Goal: Task Accomplishment & Management: Use online tool/utility

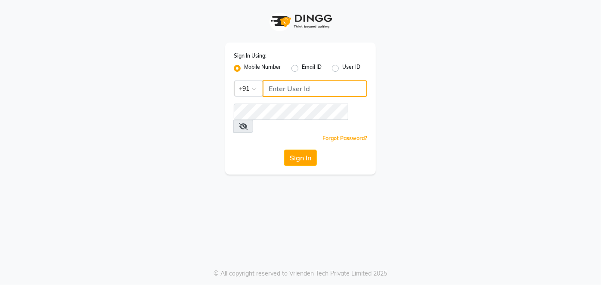
click at [295, 85] on input "Username" at bounding box center [315, 89] width 105 height 16
type input "8484927380"
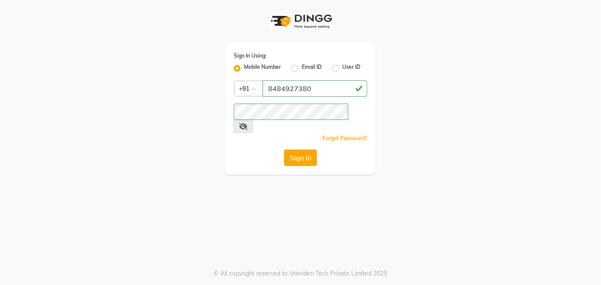
click at [296, 150] on button "Sign In" at bounding box center [300, 158] width 33 height 16
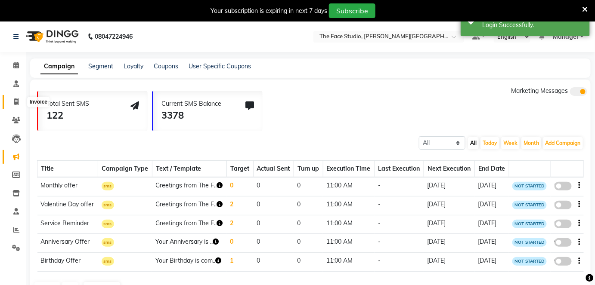
click at [18, 102] on icon at bounding box center [16, 102] width 5 height 6
select select "821"
select select "service"
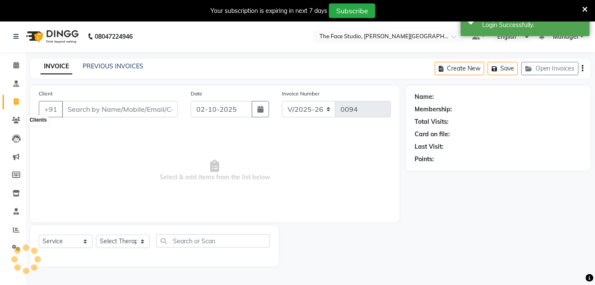
scroll to position [21, 0]
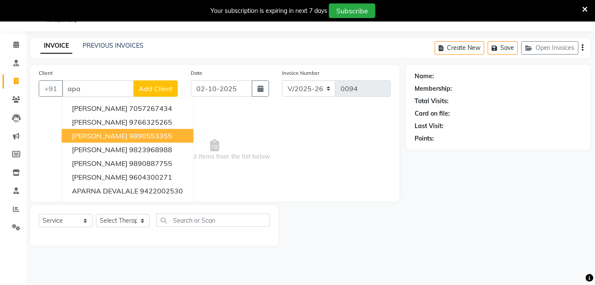
click at [87, 134] on span "[PERSON_NAME]" at bounding box center [100, 136] width 56 height 9
type input "9890553355"
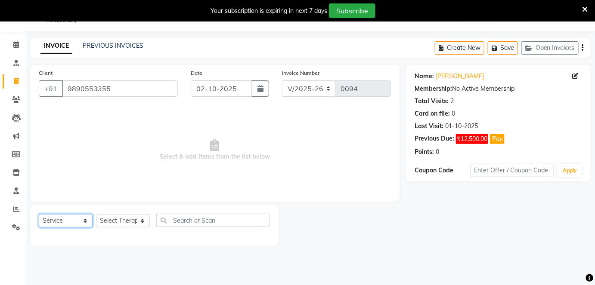
click at [86, 220] on select "Select Service Product Membership Package Voucher Prepaid Gift Card" at bounding box center [66, 220] width 54 height 13
select select "product"
click at [39, 214] on select "Select Service Product Membership Package Voucher Prepaid Gift Card" at bounding box center [66, 220] width 54 height 13
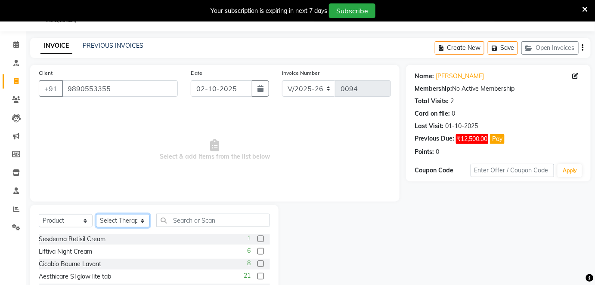
click at [142, 220] on select "Select Therapist [PERSON_NAME] Dr. [PERSON_NAME] Manager [PERSON_NAME] [PERSON_…" at bounding box center [123, 220] width 54 height 13
select select "13491"
click at [96, 214] on select "Select Therapist [PERSON_NAME] Dr. [PERSON_NAME] Manager [PERSON_NAME] [PERSON_…" at bounding box center [123, 220] width 54 height 13
click at [178, 222] on input "text" at bounding box center [213, 220] width 114 height 13
click at [261, 92] on button "button" at bounding box center [260, 89] width 17 height 16
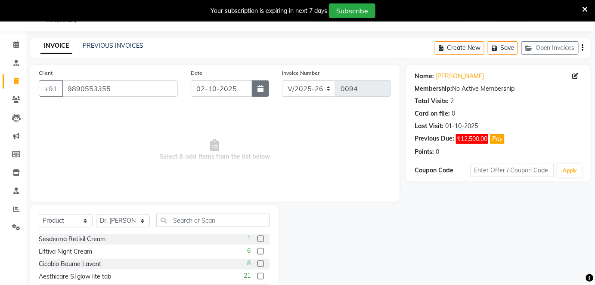
select select "10"
select select "2025"
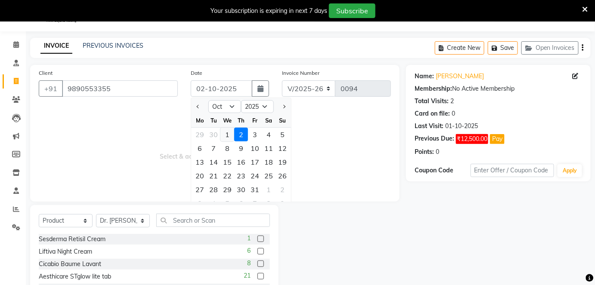
click at [227, 134] on div "1" at bounding box center [227, 135] width 14 height 14
type input "01-10-2025"
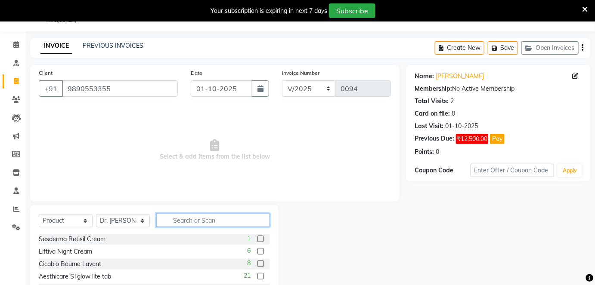
click at [173, 219] on input "text" at bounding box center [213, 220] width 114 height 13
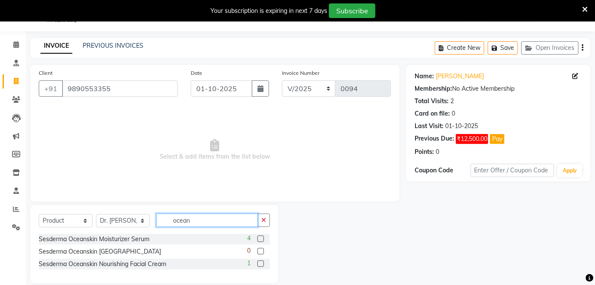
type input "ocean"
click at [260, 264] on label at bounding box center [260, 264] width 6 height 6
click at [260, 264] on input "checkbox" at bounding box center [260, 265] width 6 height 6
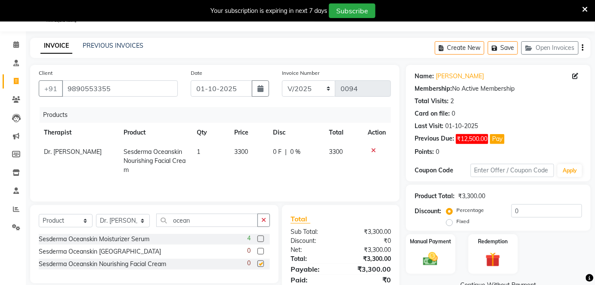
checkbox input "false"
click at [190, 220] on input "ocean" at bounding box center [207, 220] width 102 height 13
type input "o"
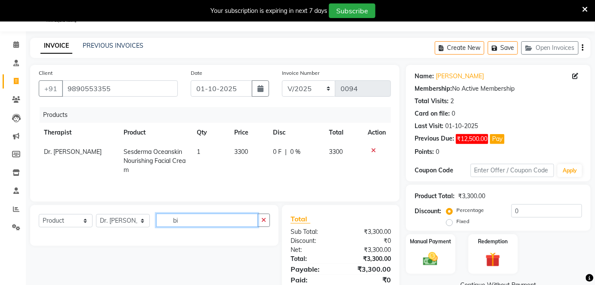
type input "b"
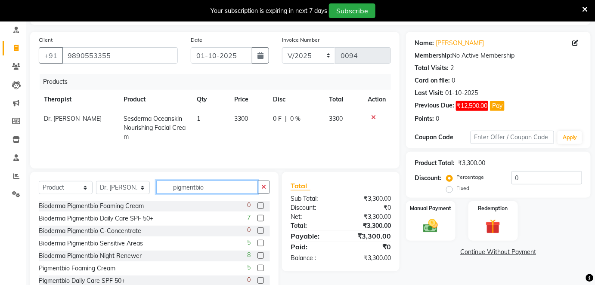
scroll to position [56, 0]
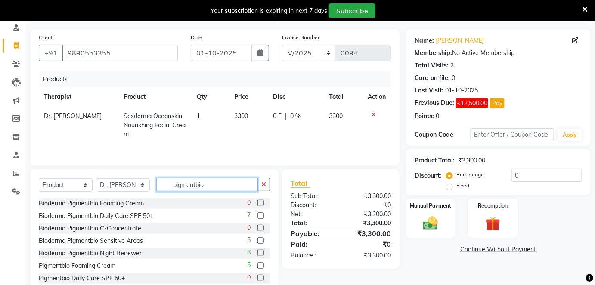
type input "pigmentbio"
click at [257, 251] on label at bounding box center [260, 253] width 6 height 6
click at [257, 251] on input "checkbox" at bounding box center [260, 254] width 6 height 6
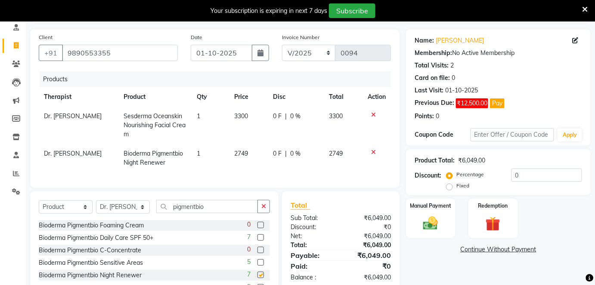
checkbox input "false"
click at [210, 211] on input "pigmentbio" at bounding box center [207, 206] width 102 height 13
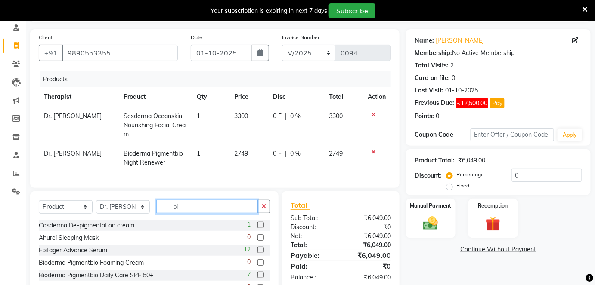
type input "p"
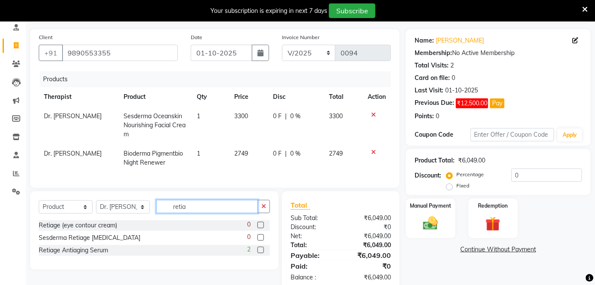
type input "retia"
click at [259, 241] on label at bounding box center [260, 238] width 6 height 6
click at [259, 241] on input "checkbox" at bounding box center [260, 239] width 6 height 6
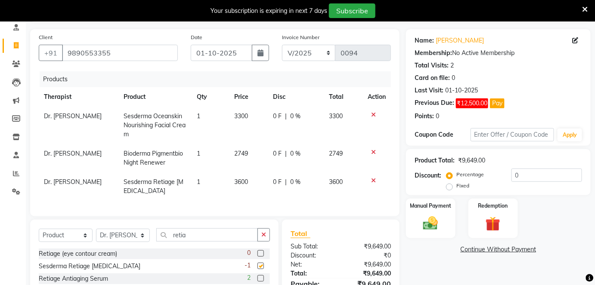
checkbox input "false"
click at [193, 240] on input "retia" at bounding box center [207, 235] width 102 height 13
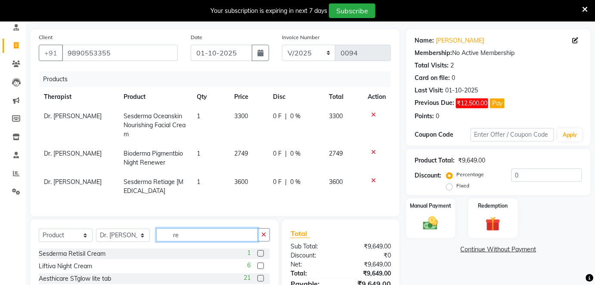
type input "r"
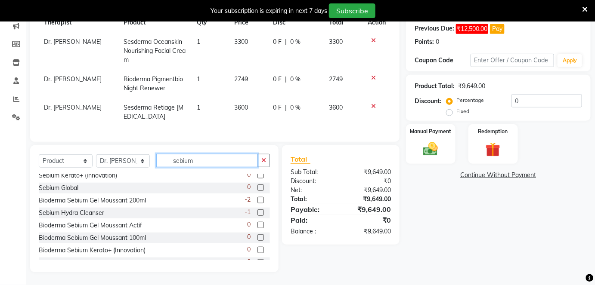
scroll to position [41, 0]
click at [193, 240] on div "Bioderma Sebium Gel Moussant 100ml 0" at bounding box center [154, 238] width 231 height 11
click at [263, 212] on div "-1" at bounding box center [257, 213] width 25 height 11
drag, startPoint x: 263, startPoint y: 211, endPoint x: 268, endPoint y: 210, distance: 4.9
click at [268, 210] on div "Bioderma Sebium Gel Moussant Actif 45ml 2 Sebium Gel Moussant Actif 2 Sebium Ge…" at bounding box center [154, 217] width 231 height 86
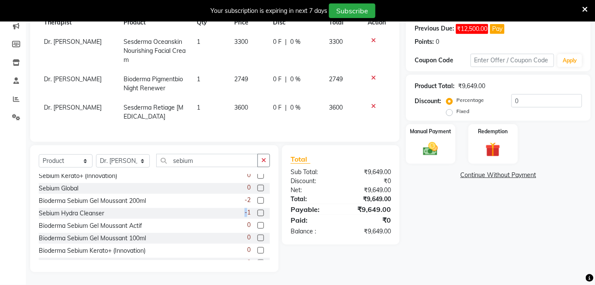
scroll to position [0, 0]
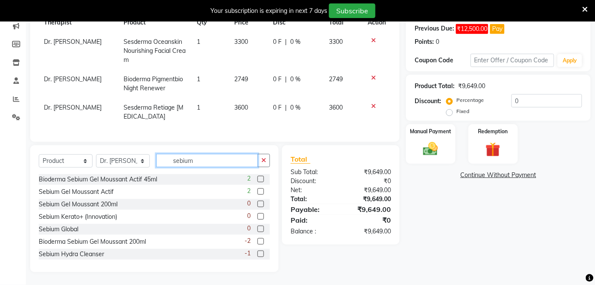
click at [199, 161] on input "sebium" at bounding box center [207, 160] width 102 height 13
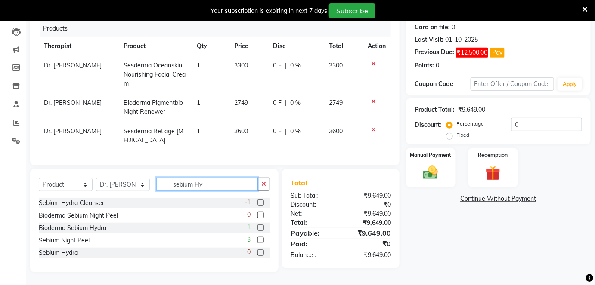
scroll to position [109, 0]
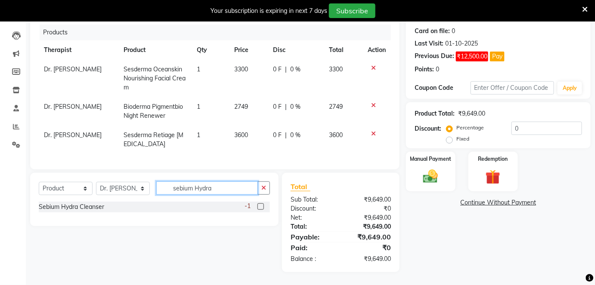
type input "sebium Hydra"
click at [262, 205] on label at bounding box center [260, 207] width 6 height 6
click at [262, 205] on input "checkbox" at bounding box center [260, 208] width 6 height 6
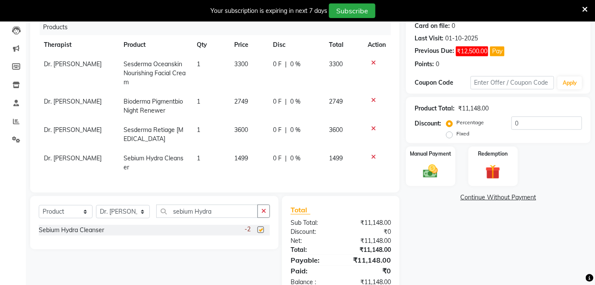
checkbox input "false"
click at [221, 215] on input "sebium Hydra" at bounding box center [207, 211] width 102 height 13
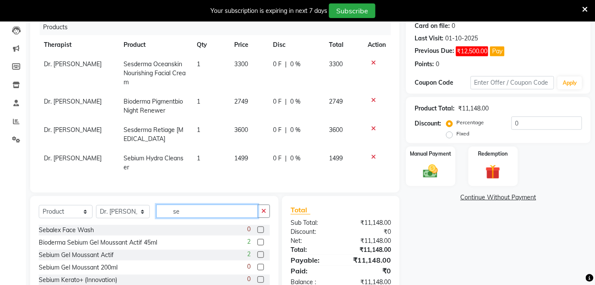
type input "s"
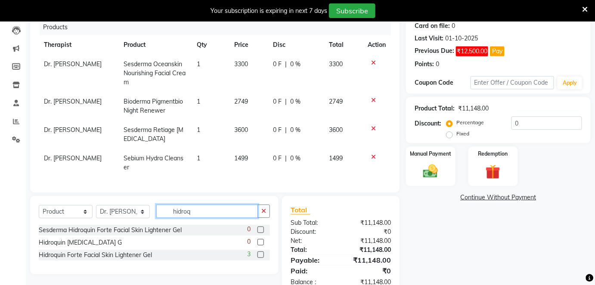
type input "hidroq"
click at [261, 233] on label at bounding box center [260, 230] width 6 height 6
click at [261, 233] on input "checkbox" at bounding box center [260, 231] width 6 height 6
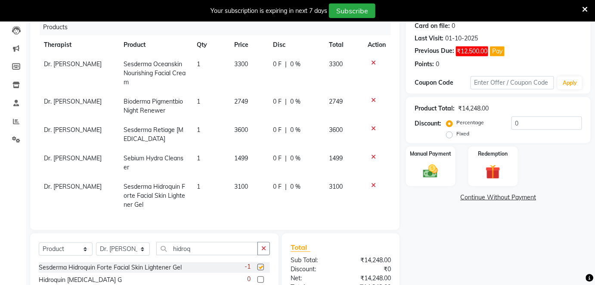
checkbox input "false"
click at [202, 253] on input "hidroq" at bounding box center [207, 248] width 102 height 13
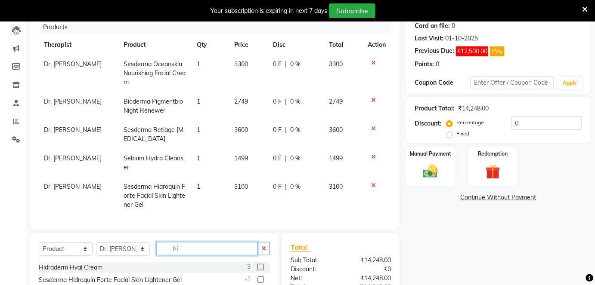
type input "h"
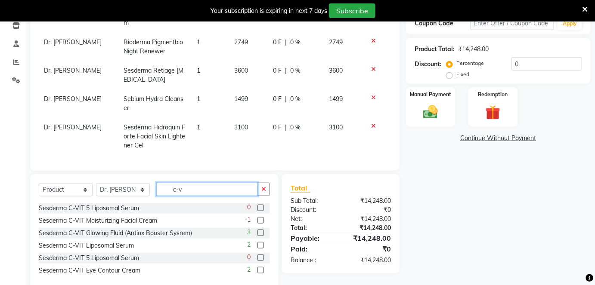
scroll to position [170, 0]
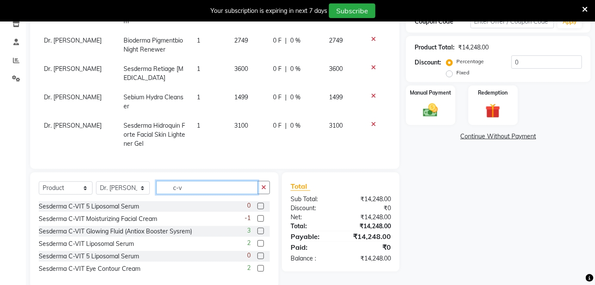
type input "c-v"
click at [260, 272] on label at bounding box center [260, 269] width 6 height 6
click at [260, 272] on input "checkbox" at bounding box center [260, 270] width 6 height 6
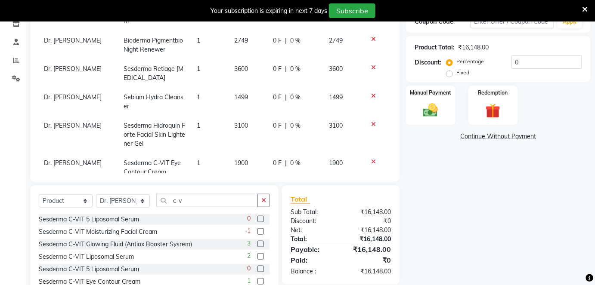
scroll to position [198, 0]
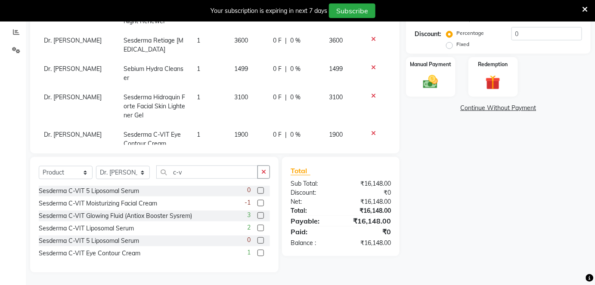
click at [258, 254] on label at bounding box center [260, 253] width 6 height 6
click at [258, 254] on input "checkbox" at bounding box center [260, 254] width 6 height 6
checkbox input "false"
click at [197, 168] on input "c-v" at bounding box center [207, 172] width 102 height 13
type input "c"
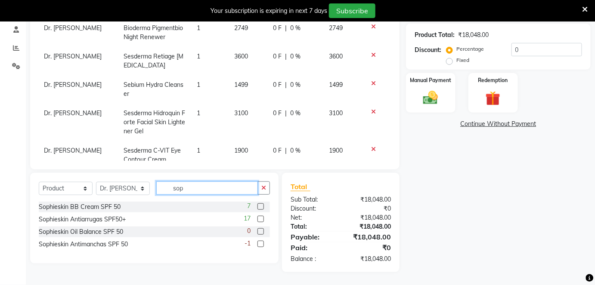
scroll to position [181, 0]
type input "sophi"
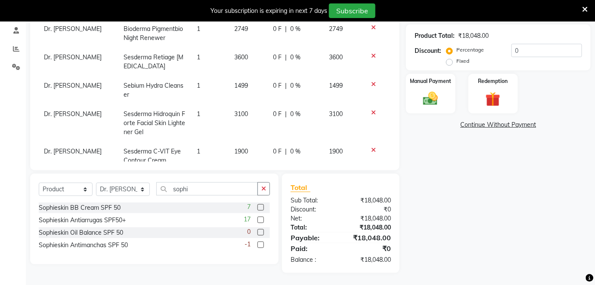
click at [262, 222] on label at bounding box center [260, 220] width 6 height 6
click at [262, 222] on input "checkbox" at bounding box center [260, 221] width 6 height 6
checkbox input "false"
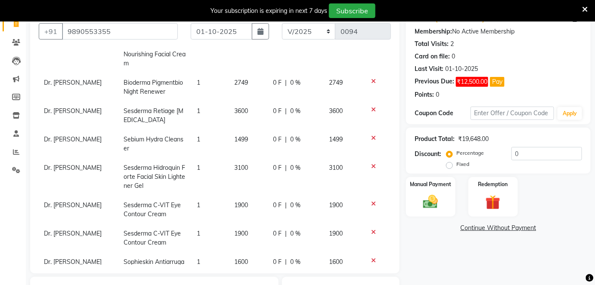
scroll to position [53, 0]
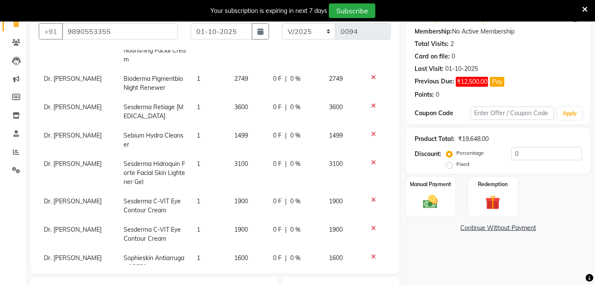
click at [235, 132] on span "1499" at bounding box center [242, 136] width 14 height 8
select select "13491"
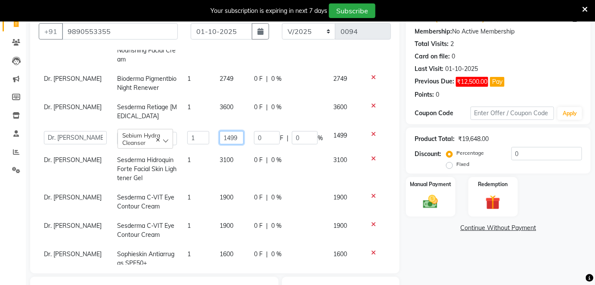
click at [230, 140] on input "1499" at bounding box center [232, 137] width 24 height 13
type input "1549"
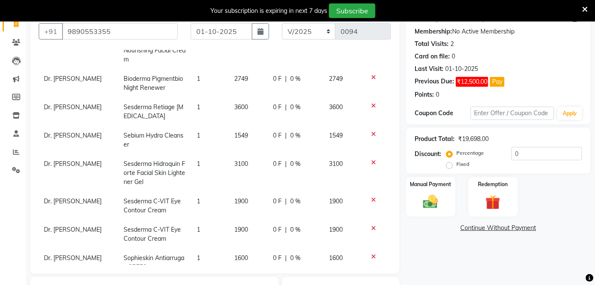
click at [257, 177] on tr "Dr. [PERSON_NAME] Sesderma Hidroquin Forte Facial Skin Lightener Gel 1 3100 0 F…" at bounding box center [215, 173] width 352 height 37
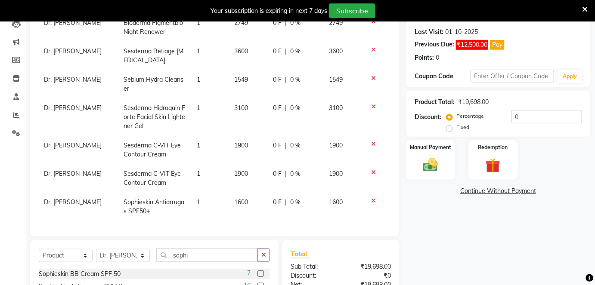
scroll to position [115, 0]
click at [371, 169] on icon at bounding box center [373, 172] width 5 height 6
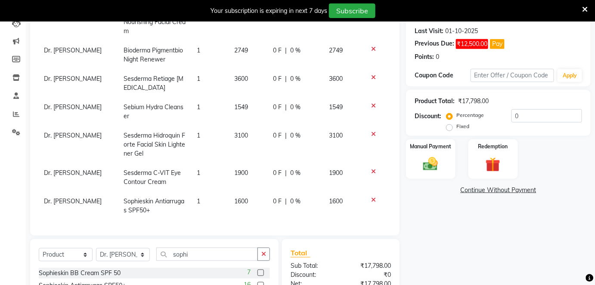
scroll to position [0, 0]
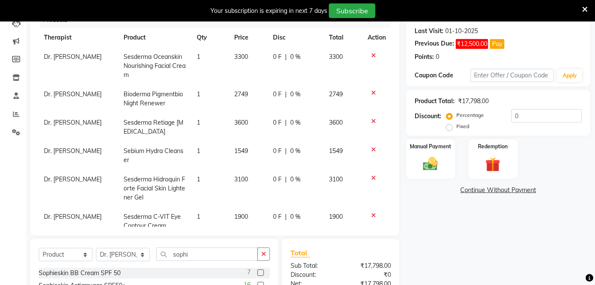
click at [238, 107] on td "2749" at bounding box center [249, 99] width 39 height 28
select select "13491"
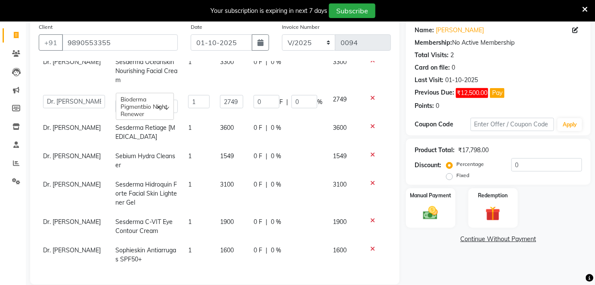
scroll to position [50, 0]
